Goal: Task Accomplishment & Management: Manage account settings

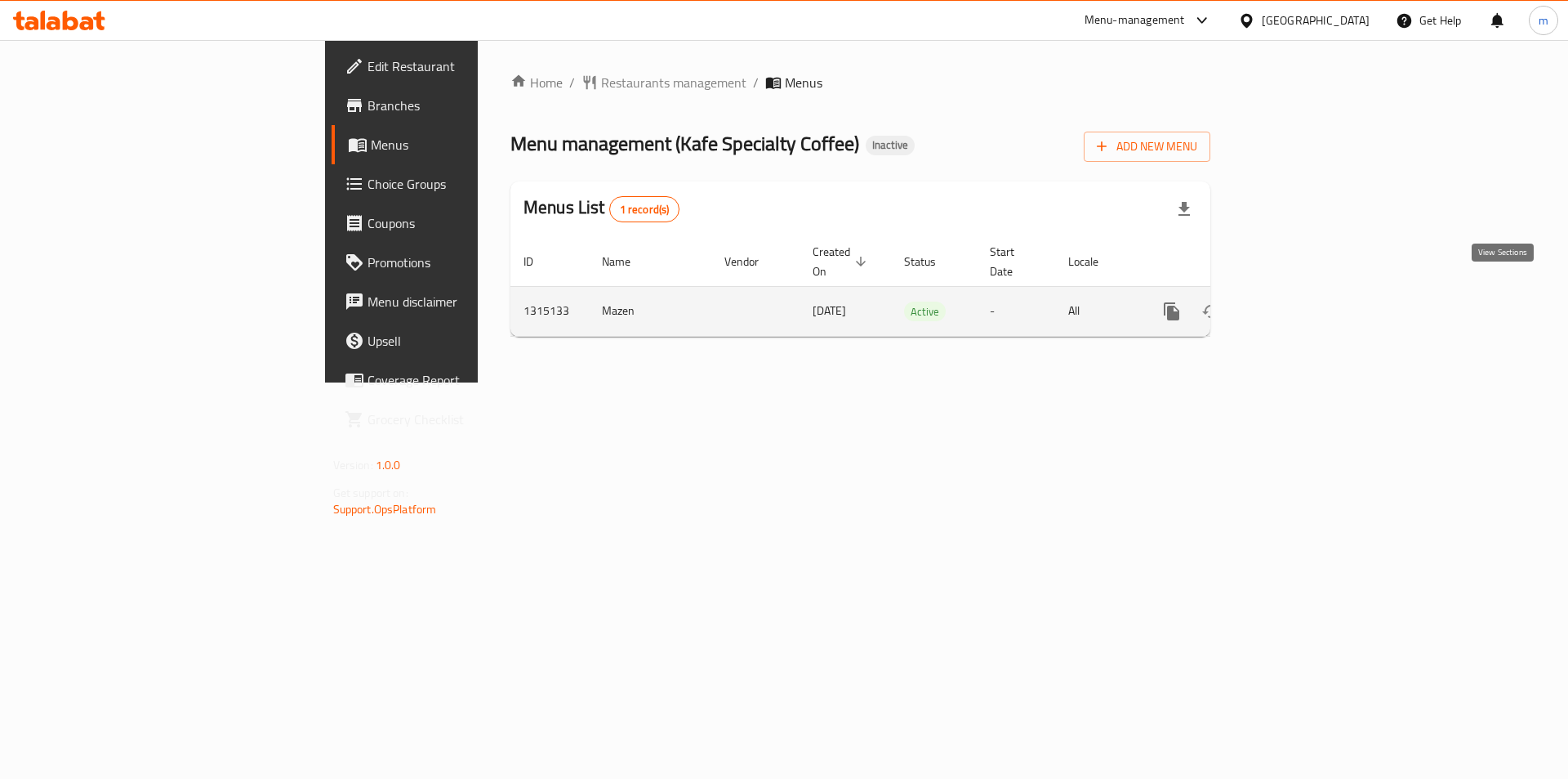
click at [1309, 297] on link "enhanced table" at bounding box center [1290, 311] width 39 height 39
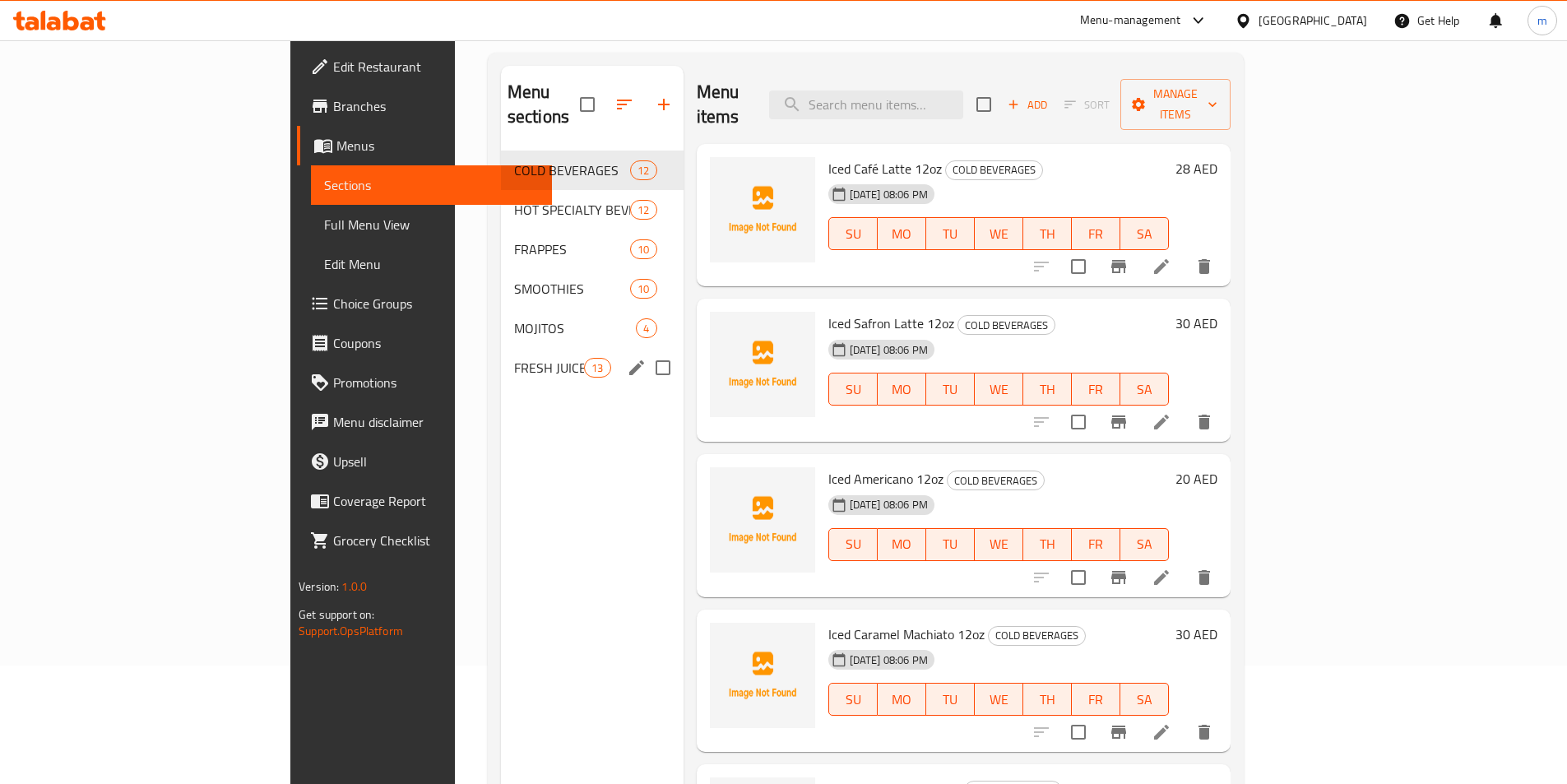
scroll to position [230, 0]
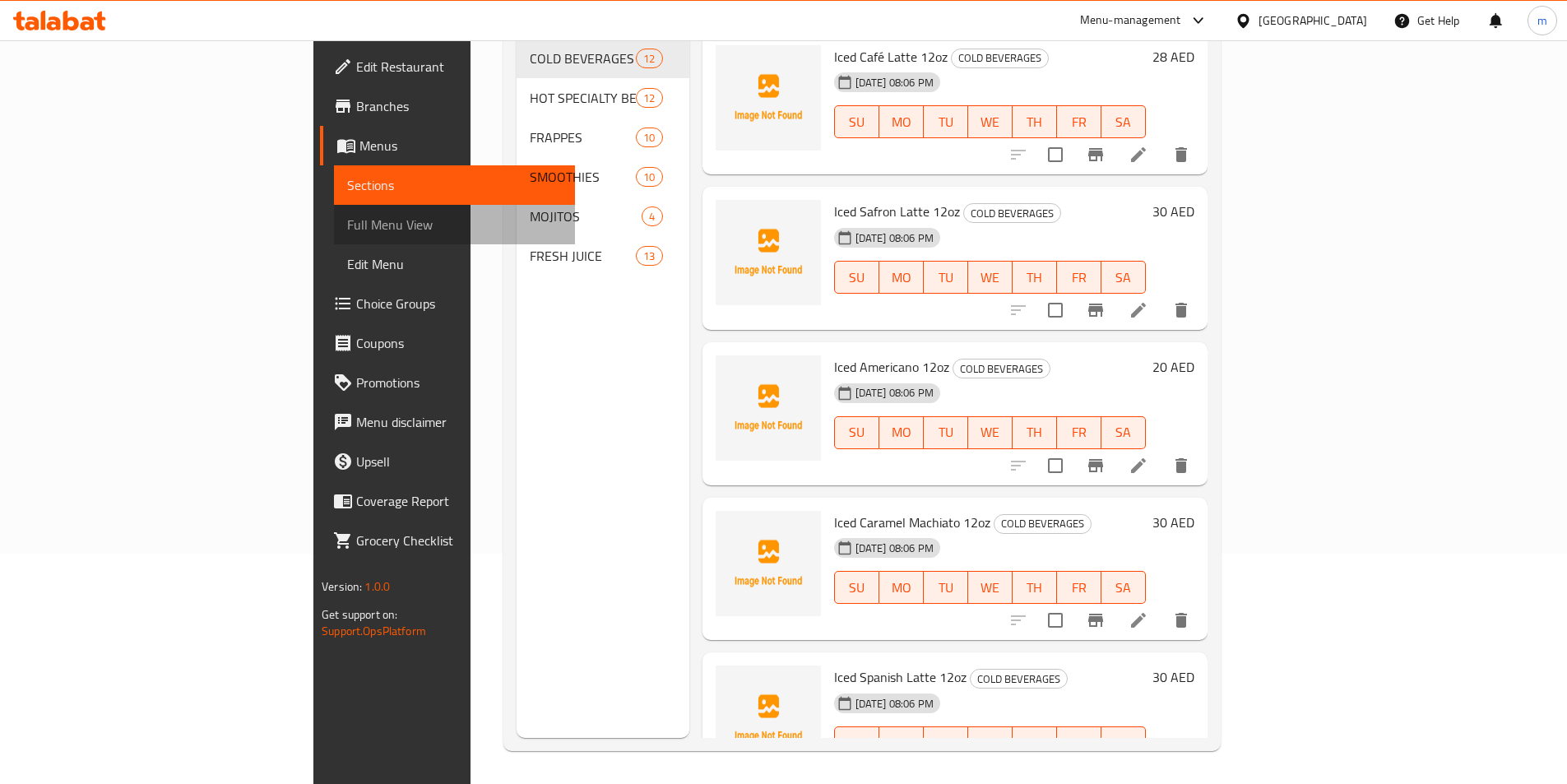
click at [347, 231] on span "Full Menu View" at bounding box center [454, 224] width 215 height 20
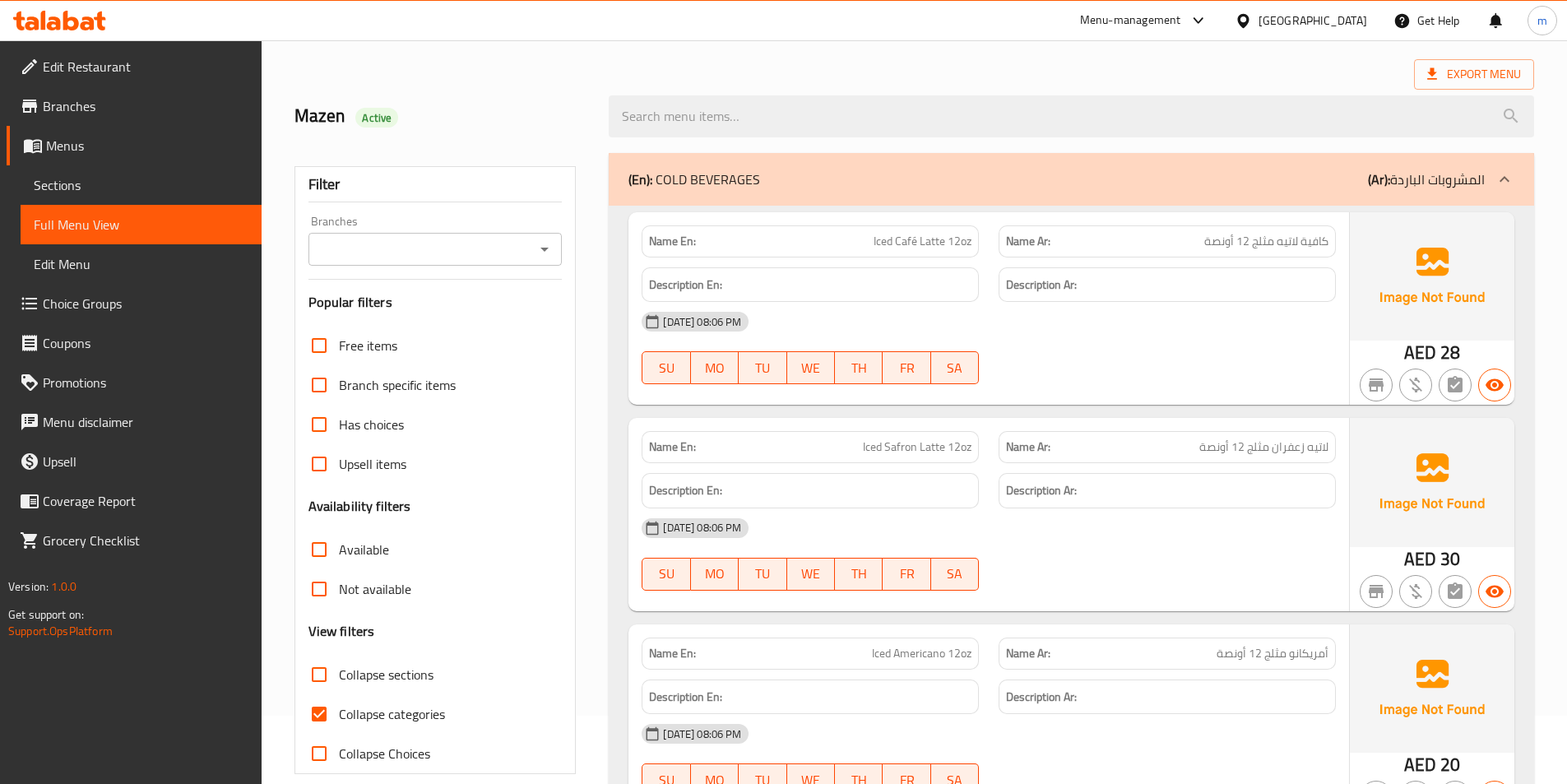
scroll to position [329, 0]
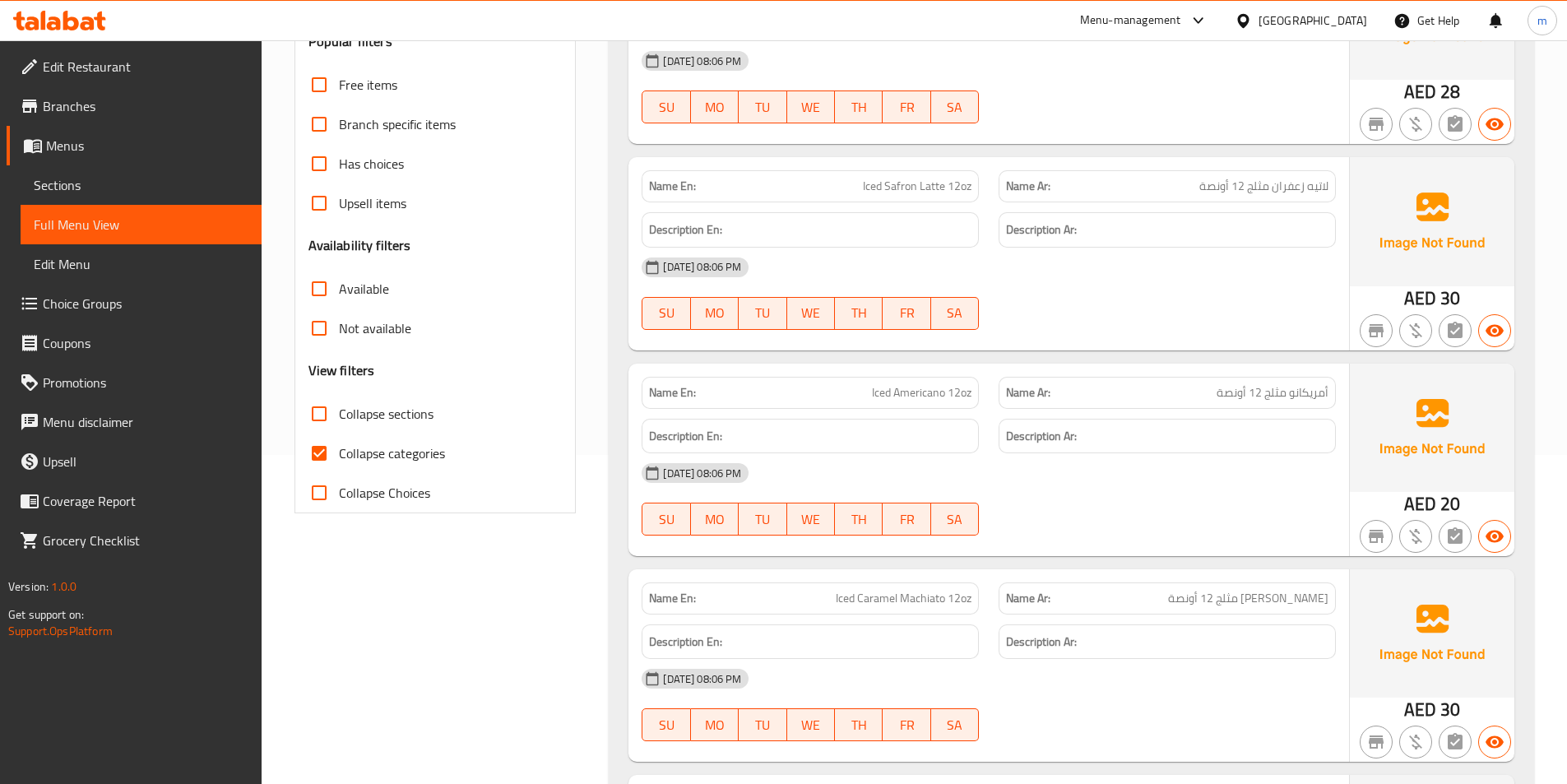
click at [317, 454] on input "Collapse categories" at bounding box center [319, 453] width 40 height 40
checkbox input "false"
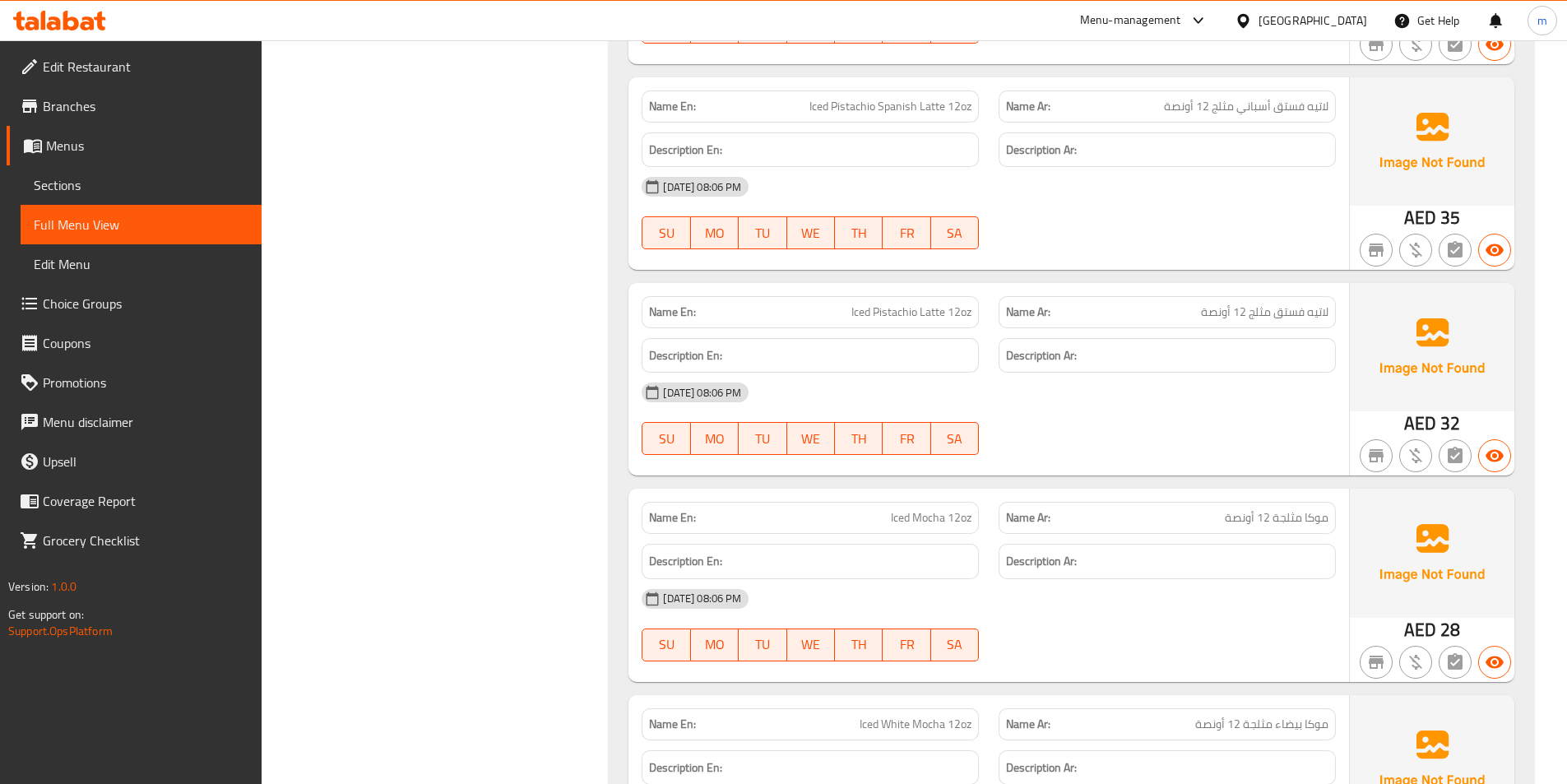
scroll to position [0, 0]
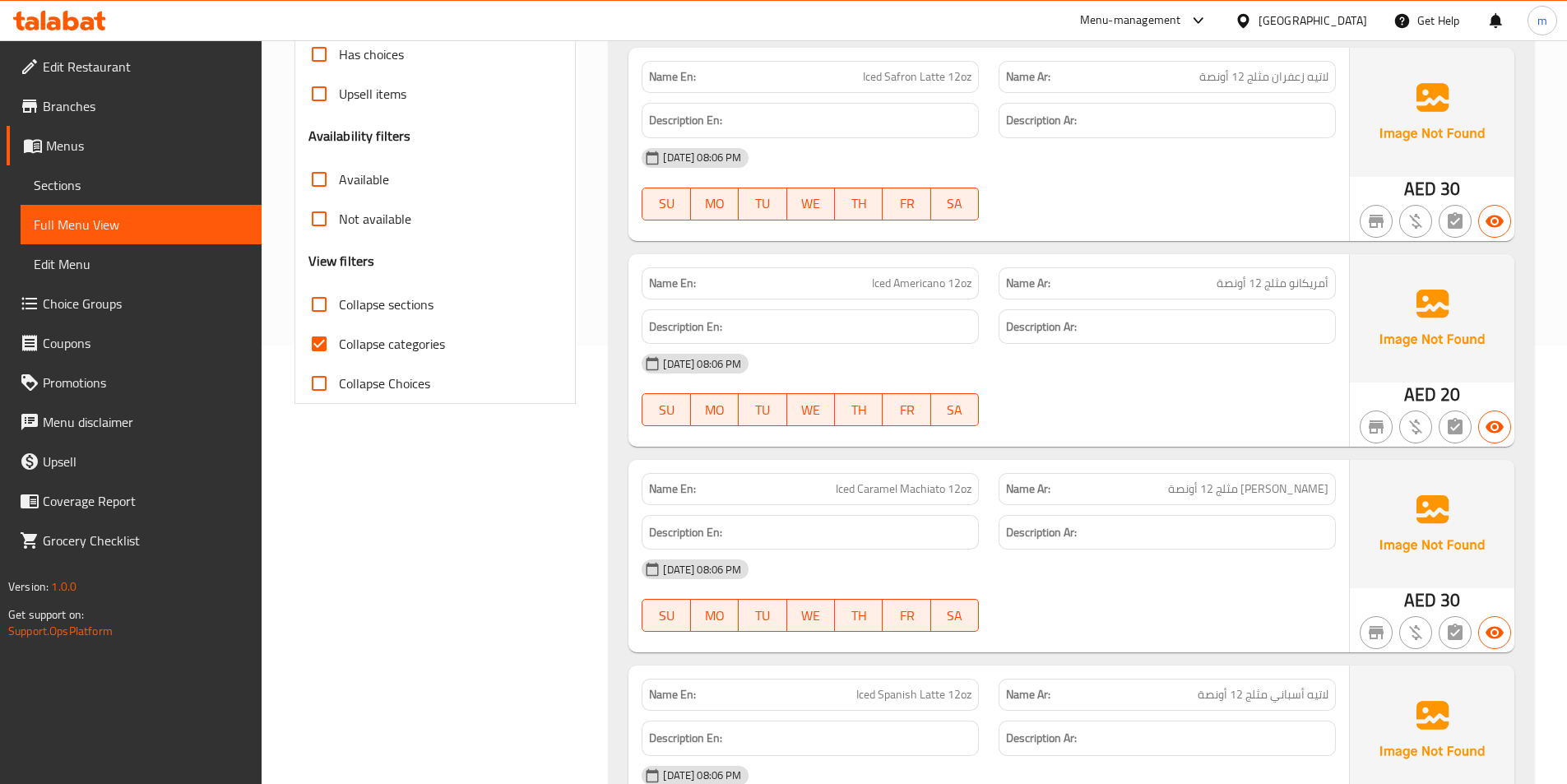
scroll to position [82, 0]
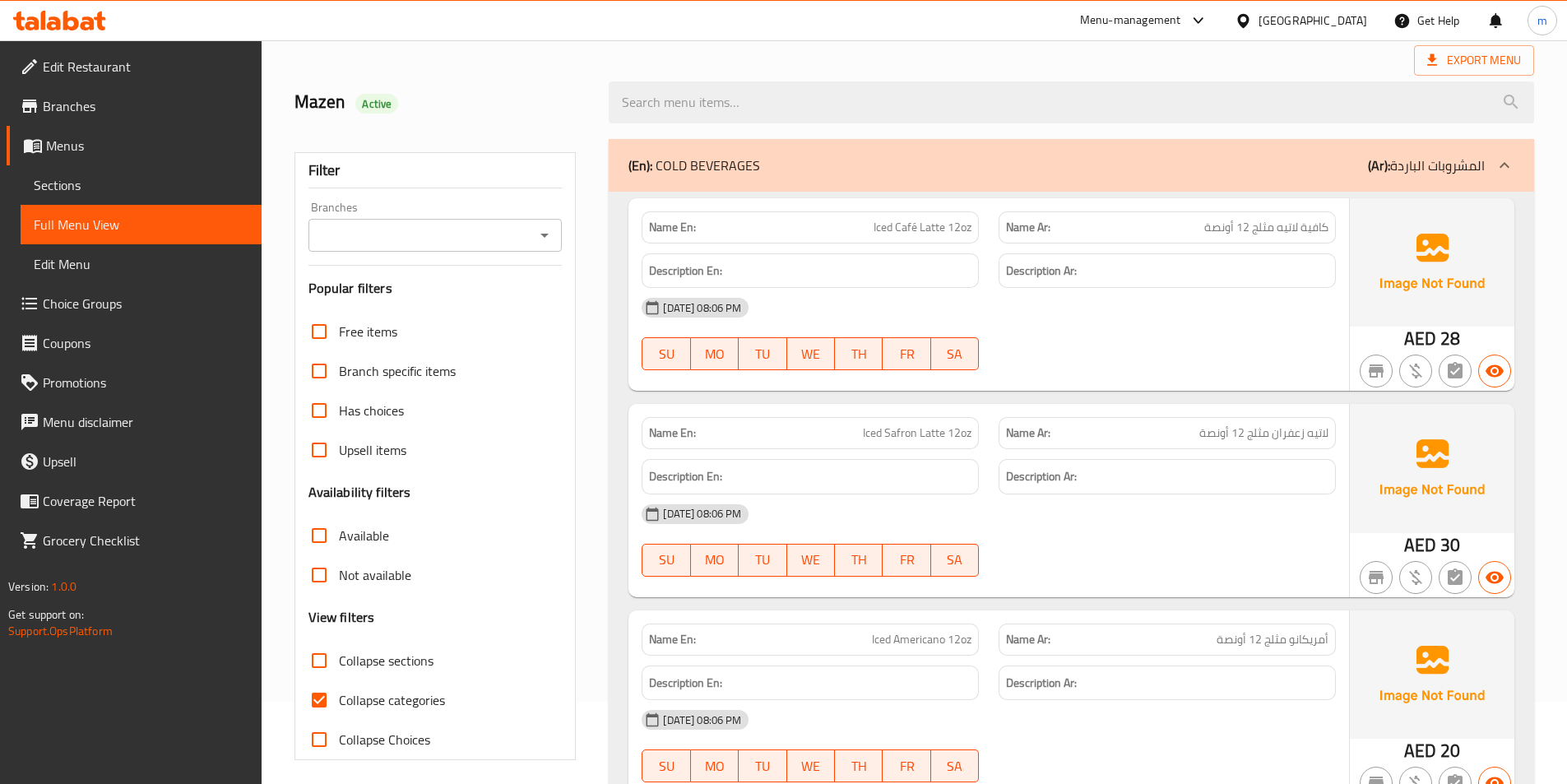
click at [99, 191] on span "Sections" at bounding box center [141, 185] width 215 height 20
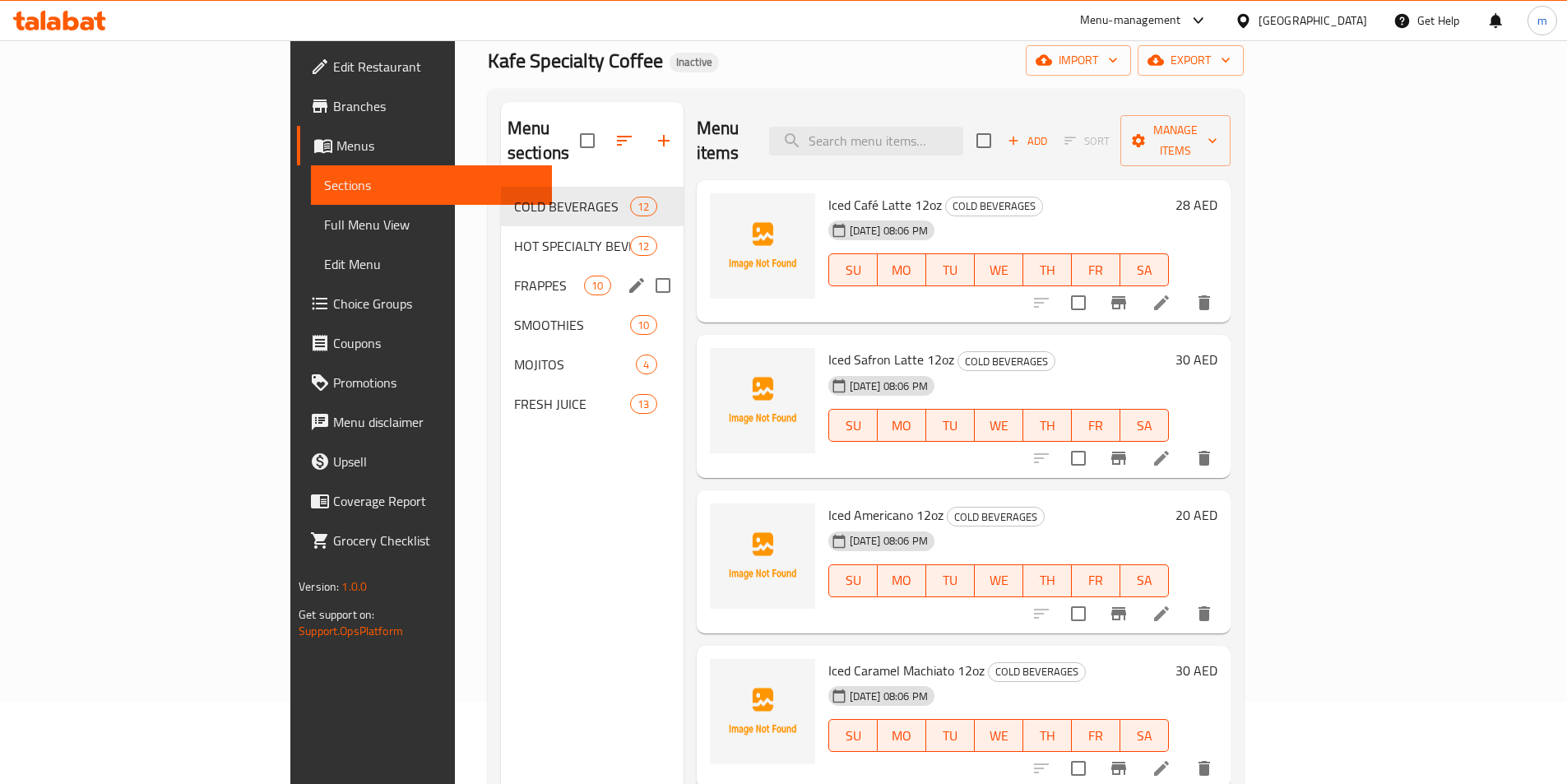
click at [514, 275] on span "FRAPPES" at bounding box center [549, 285] width 70 height 20
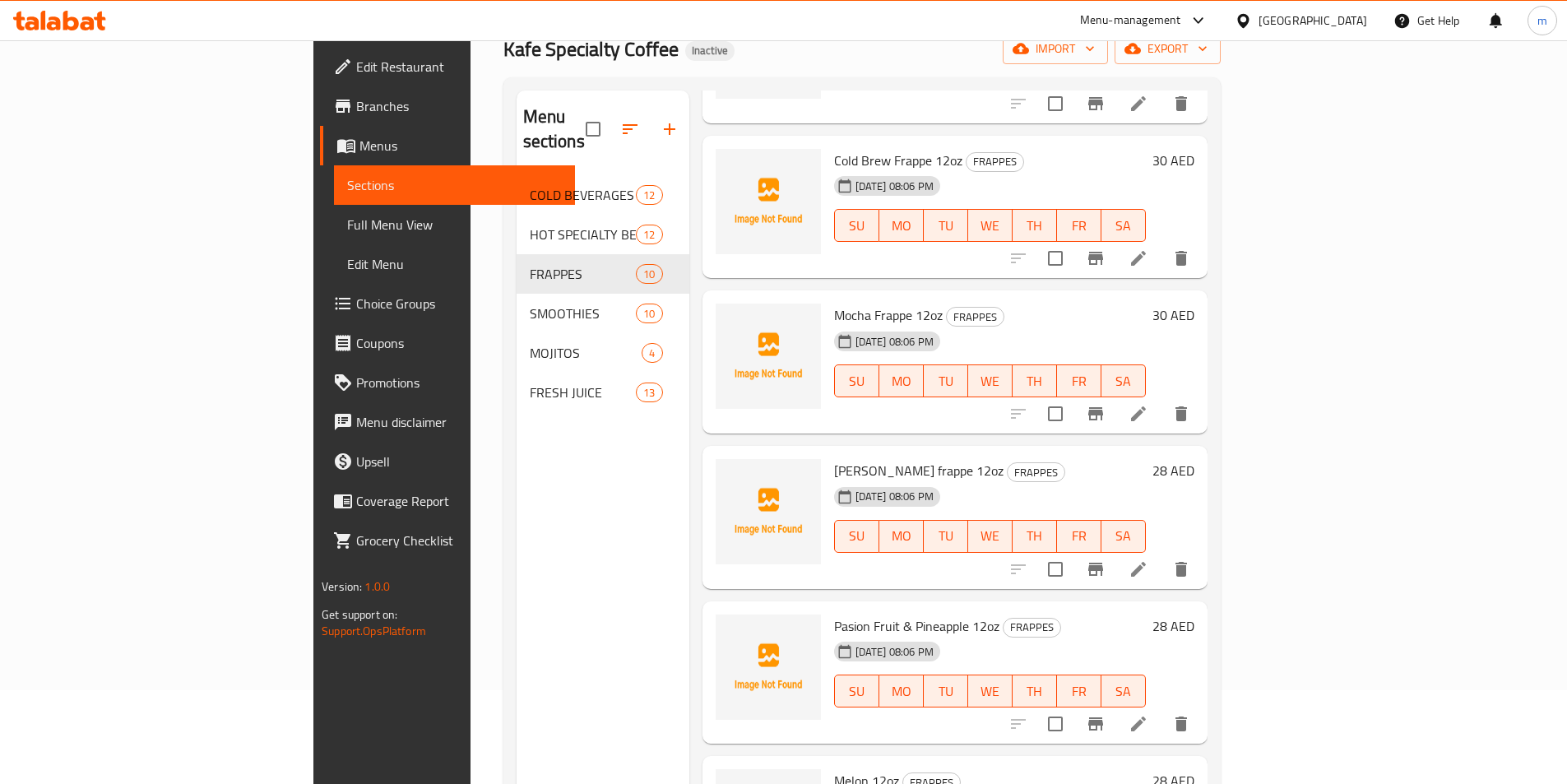
scroll to position [230, 0]
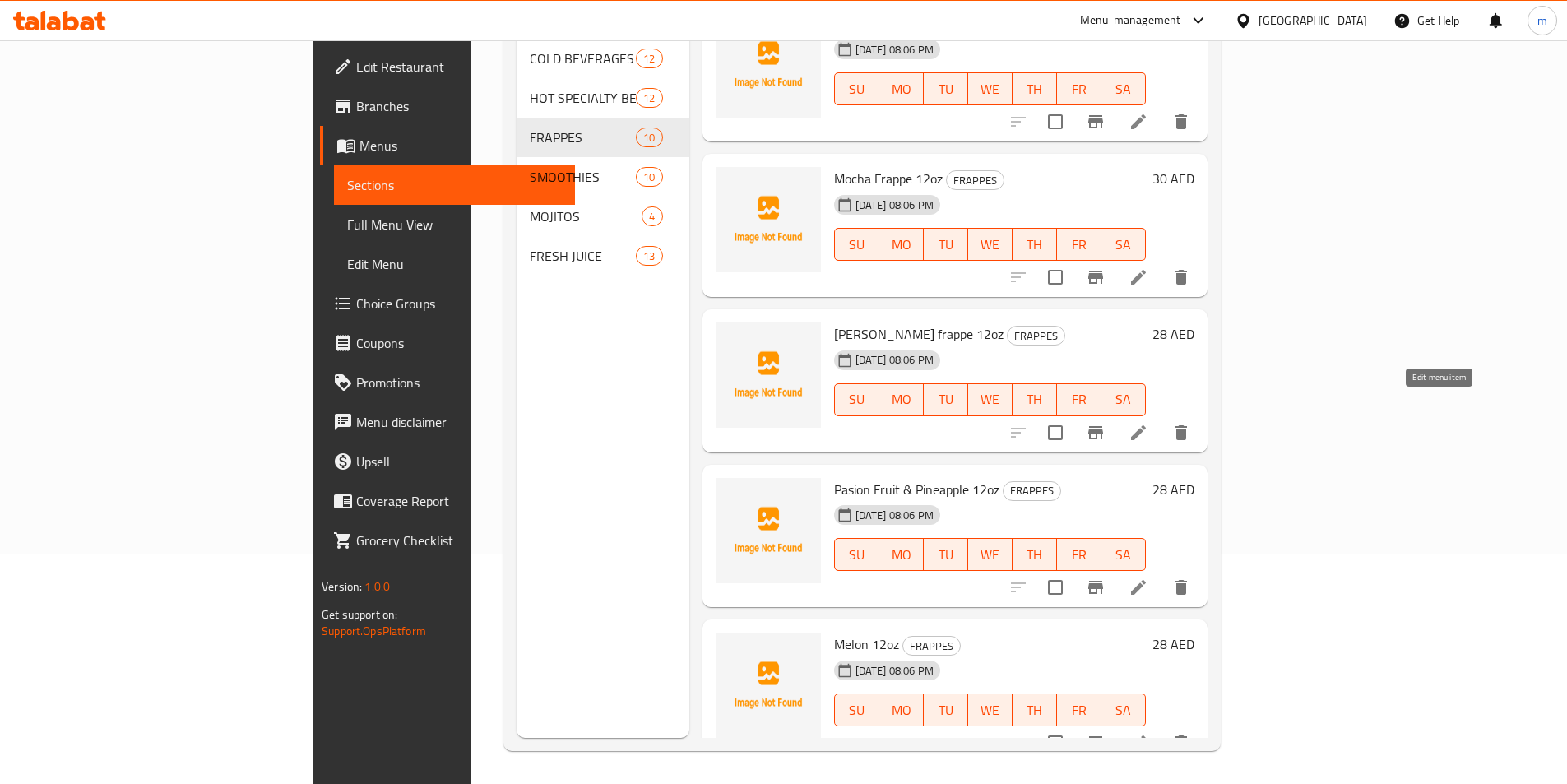
click at [1149, 423] on icon at bounding box center [1138, 432] width 20 height 20
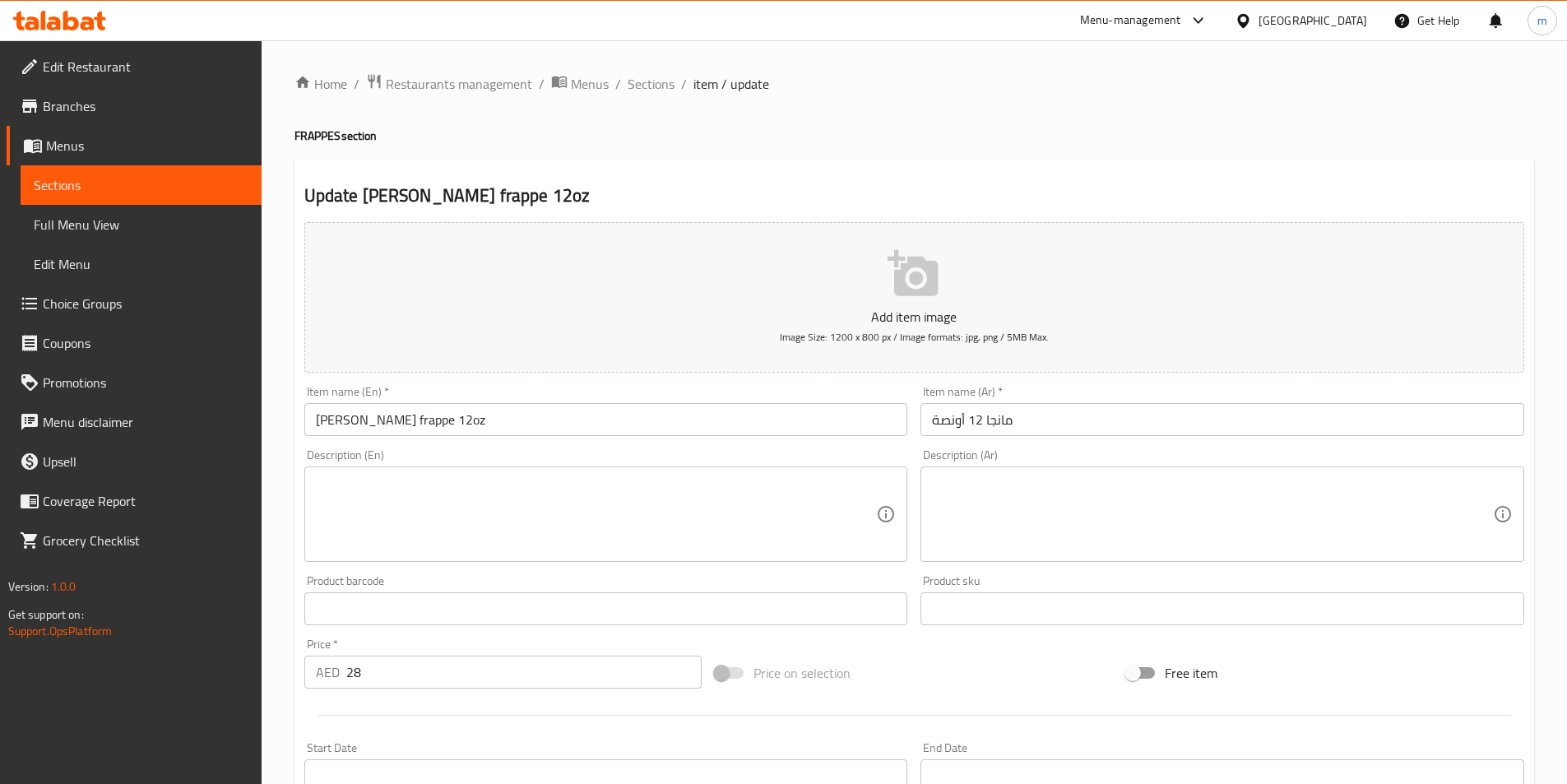
click at [1230, 423] on input "مانجا 12 أونصة" at bounding box center [1223, 419] width 604 height 33
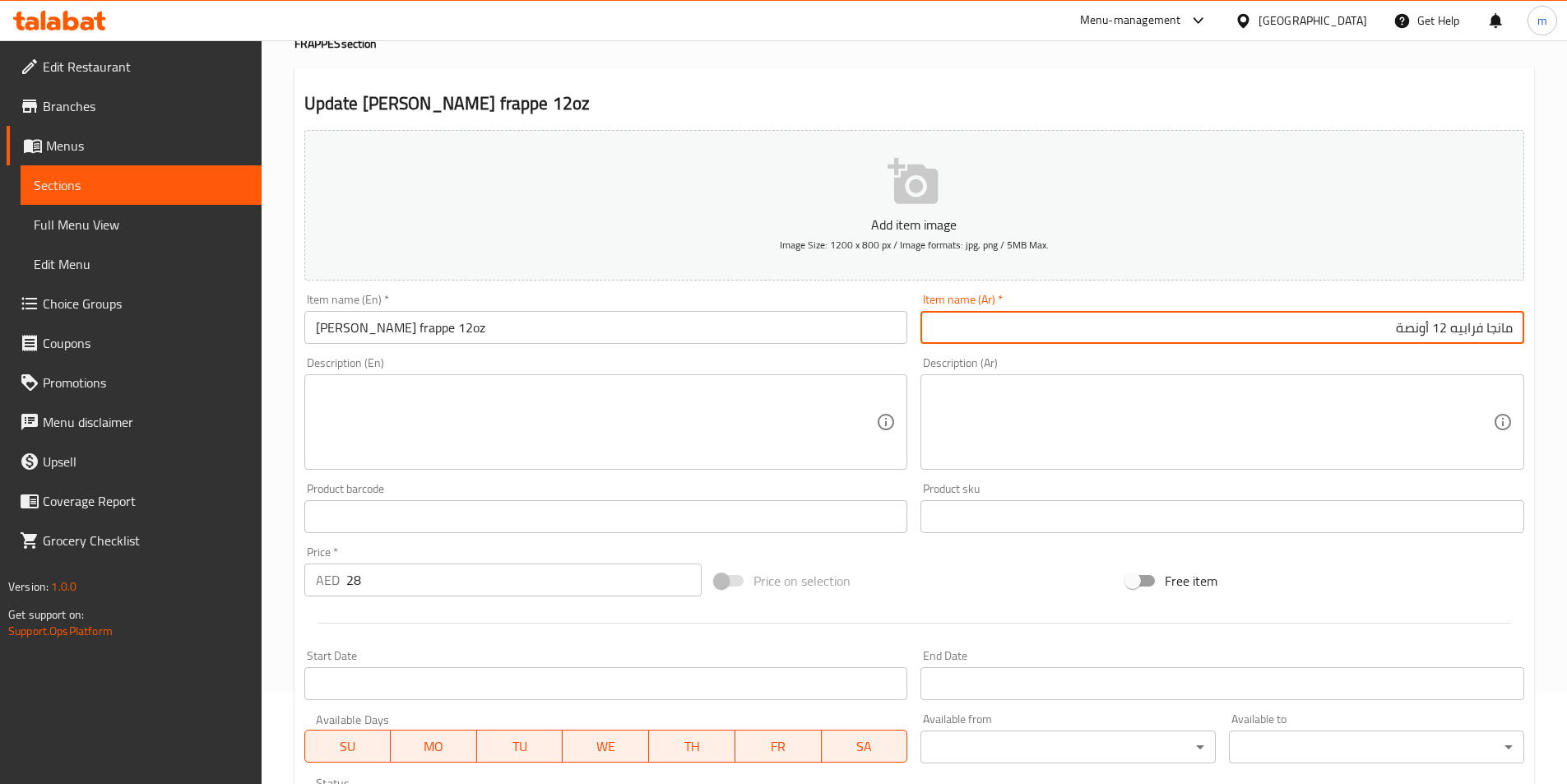
scroll to position [379, 0]
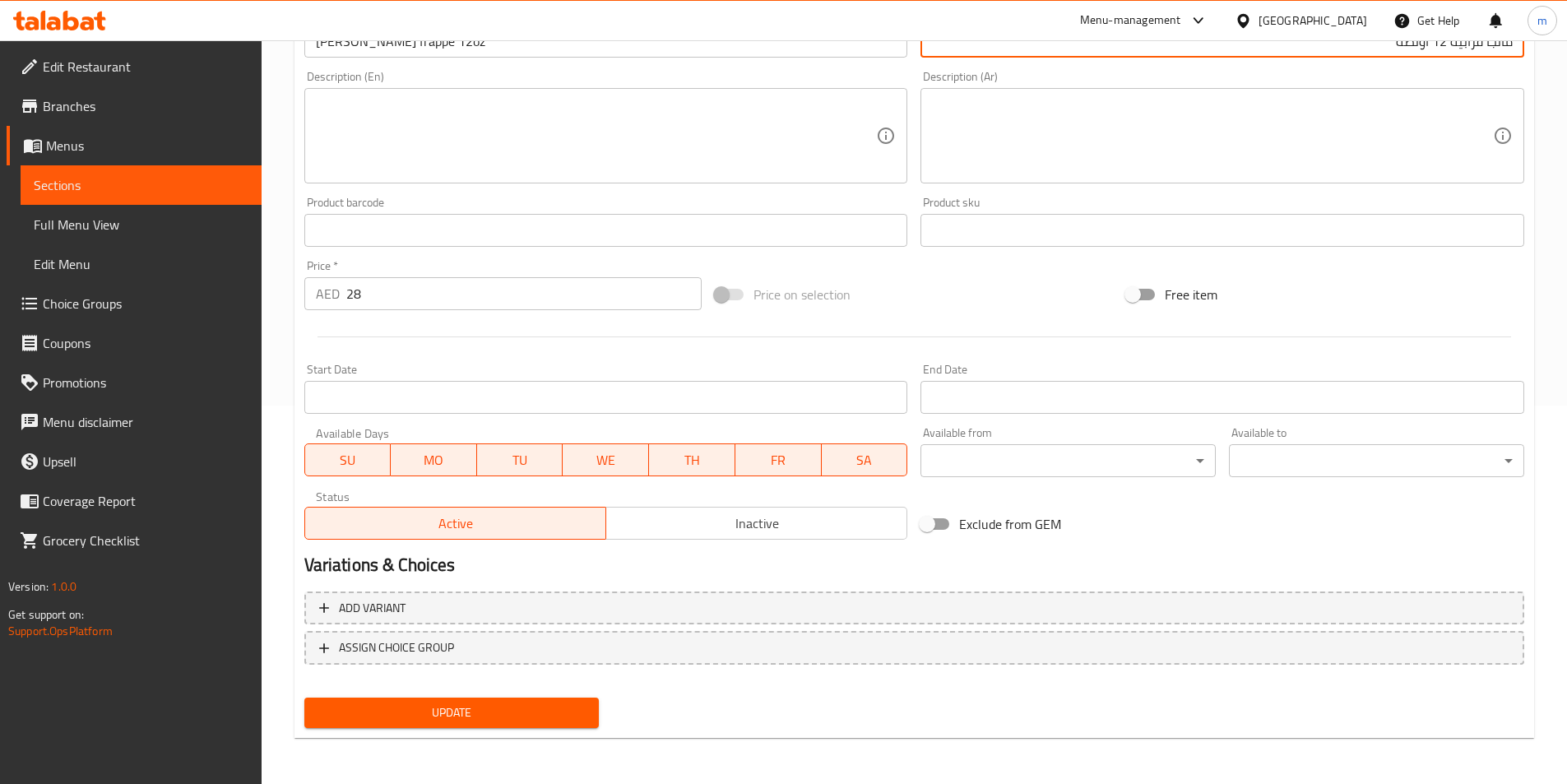
type input "مانجا فرابيه 12 أونصة"
click at [538, 716] on span "Update" at bounding box center [452, 712] width 269 height 21
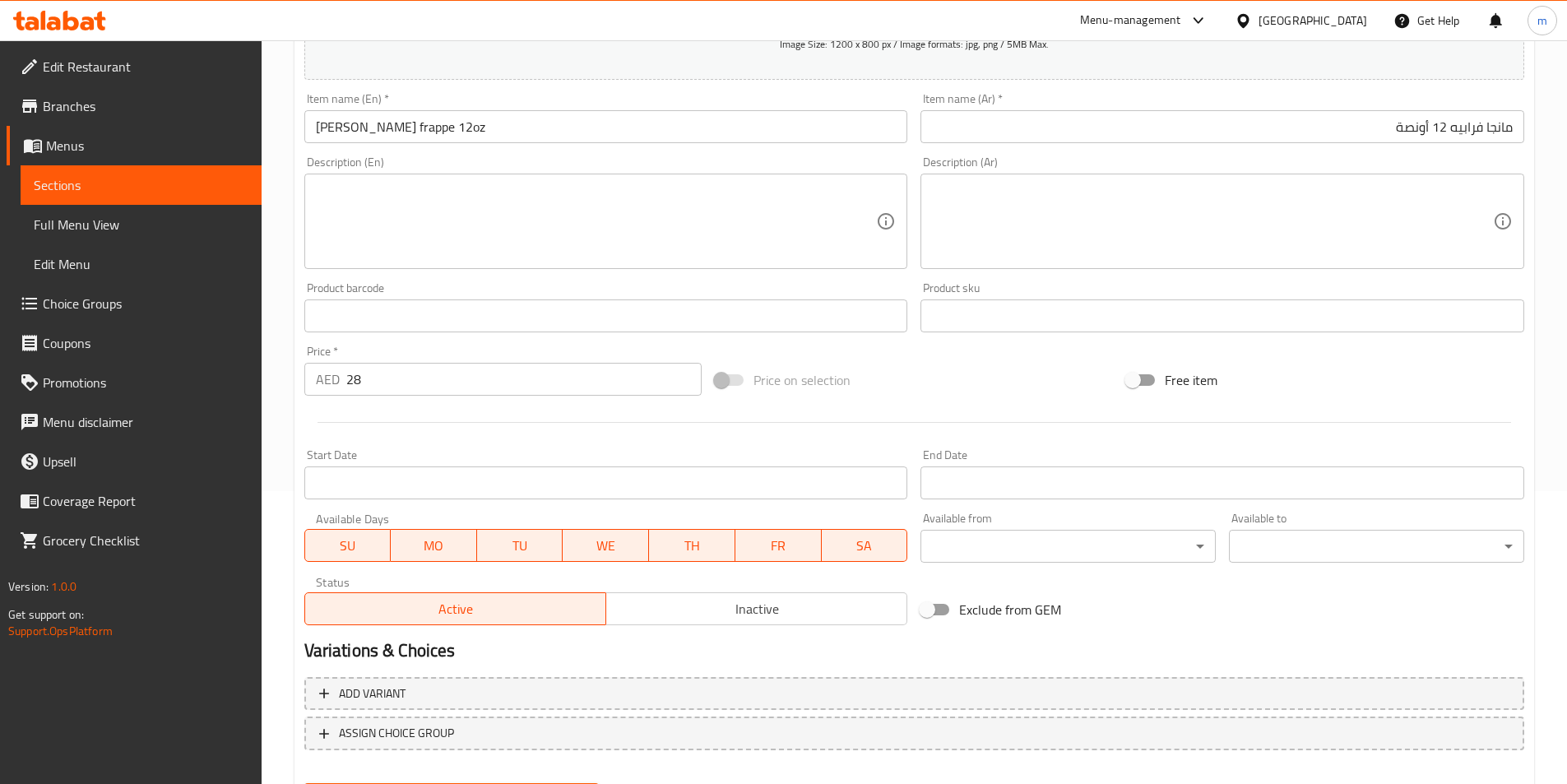
scroll to position [132, 0]
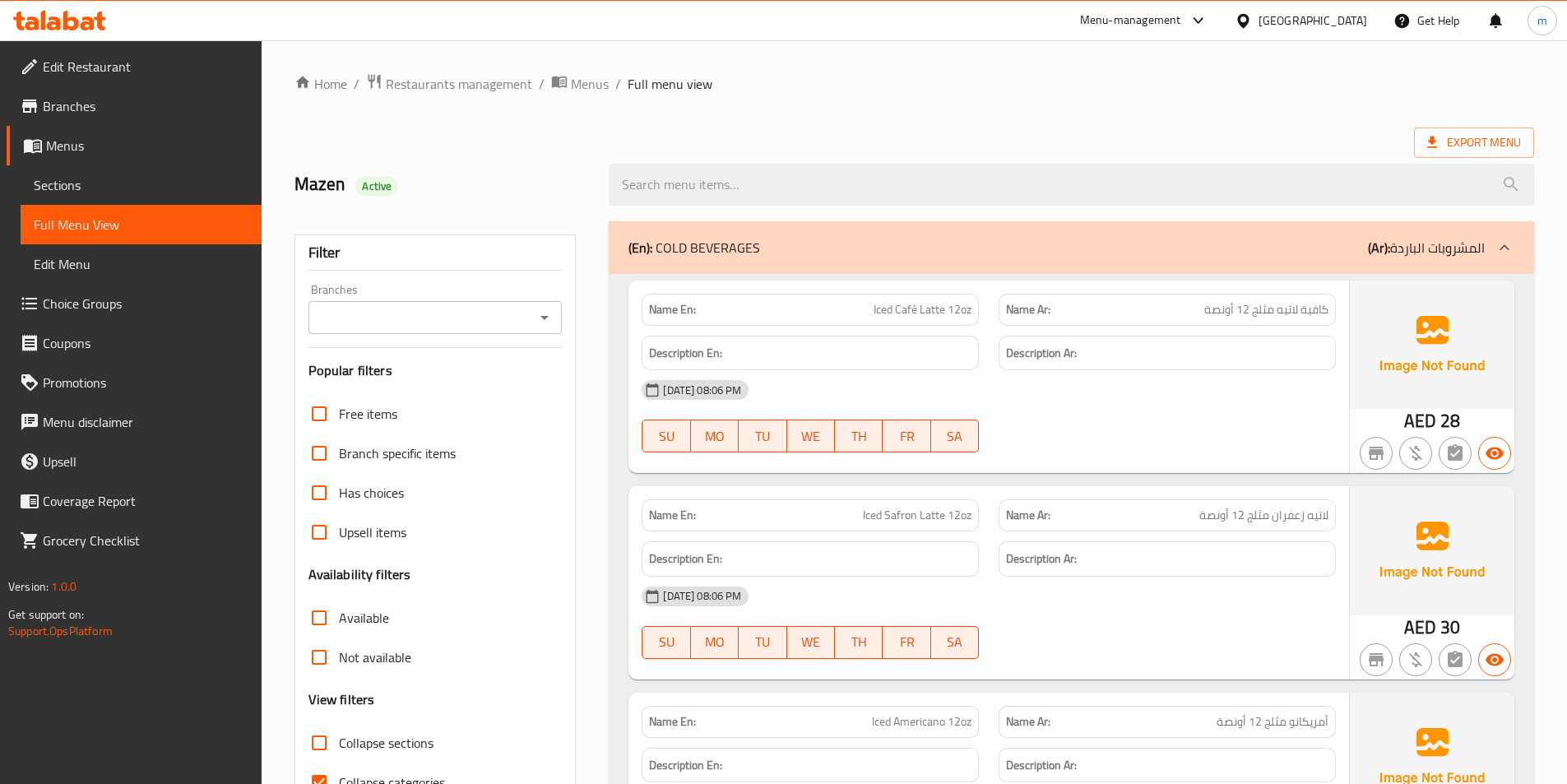
click at [317, 762] on input "Collapse categories" at bounding box center [319, 782] width 40 height 40
checkbox input "false"
click at [1462, 135] on span "Export Menu" at bounding box center [1474, 142] width 94 height 21
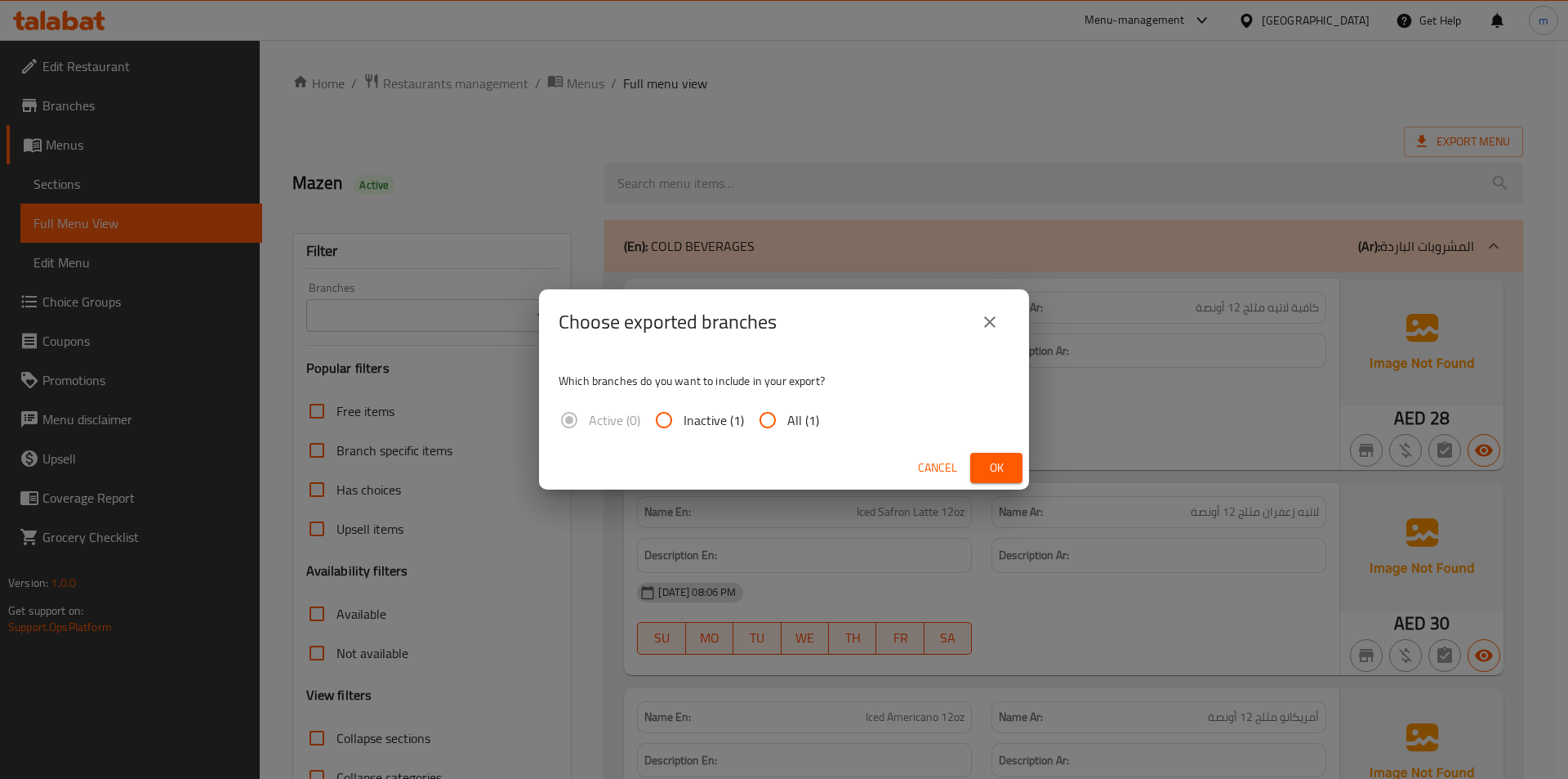
click at [771, 422] on input "All (1)" at bounding box center [768, 420] width 39 height 39
radio input "true"
click at [996, 463] on span "Ok" at bounding box center [996, 468] width 27 height 21
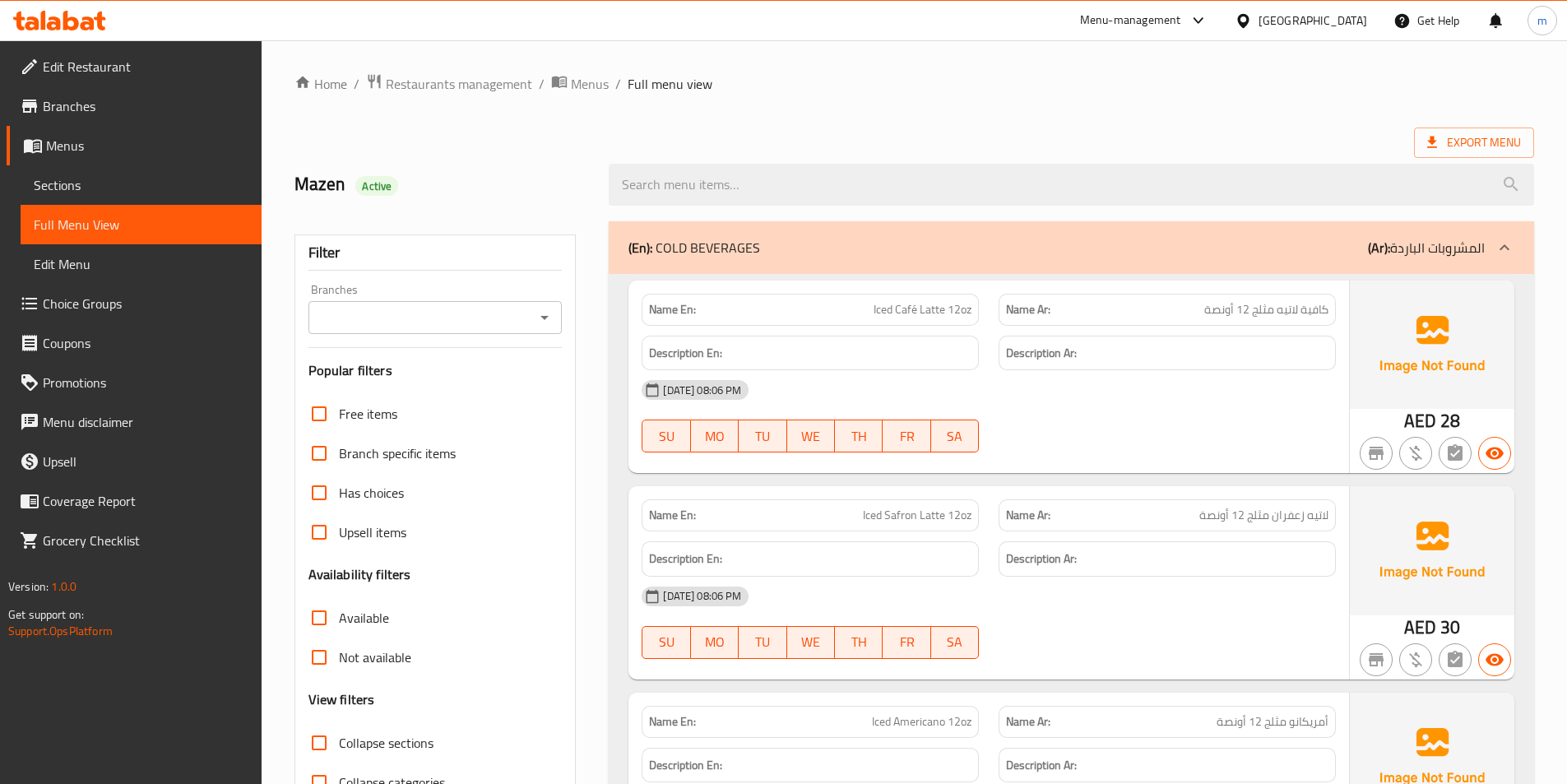
click at [59, 22] on icon at bounding box center [53, 23] width 14 height 14
